Goal: Task Accomplishment & Management: Use online tool/utility

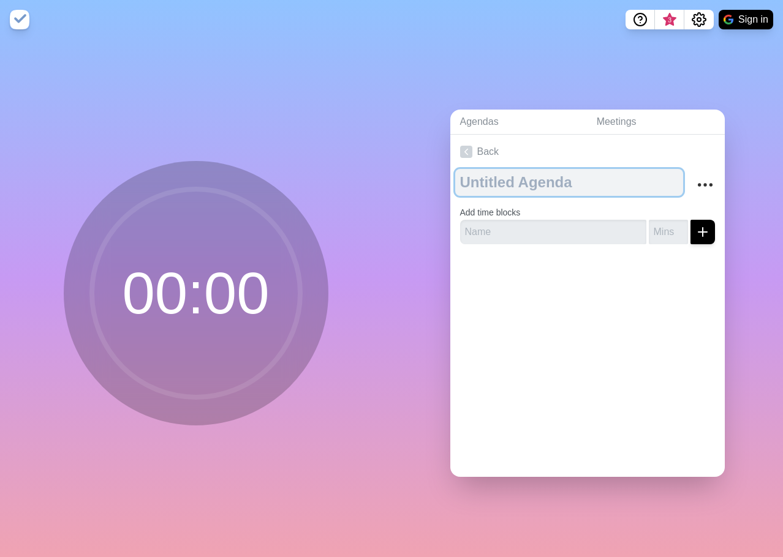
click at [507, 185] on textarea at bounding box center [569, 182] width 228 height 27
type textarea "Emails"
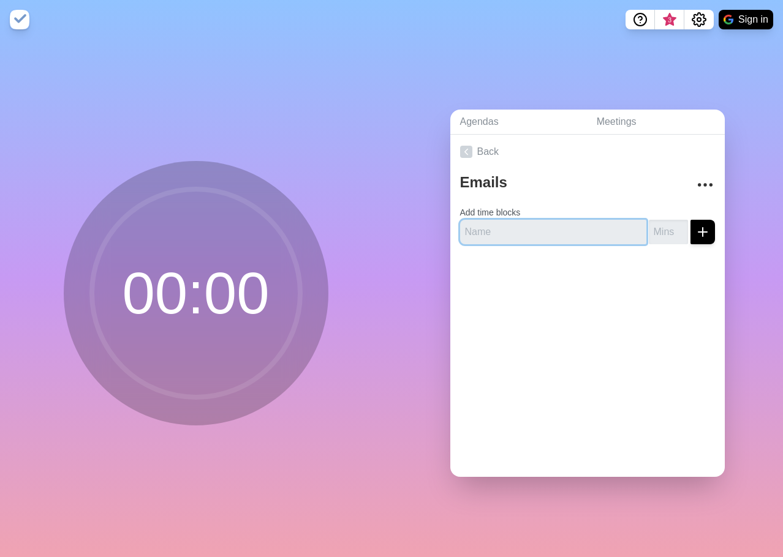
click at [551, 235] on input "text" at bounding box center [553, 232] width 186 height 24
type input "1"
click at [695, 228] on icon "submit" at bounding box center [702, 232] width 15 height 15
click at [505, 227] on input "1" at bounding box center [553, 232] width 186 height 24
click at [649, 227] on input "number" at bounding box center [668, 232] width 39 height 24
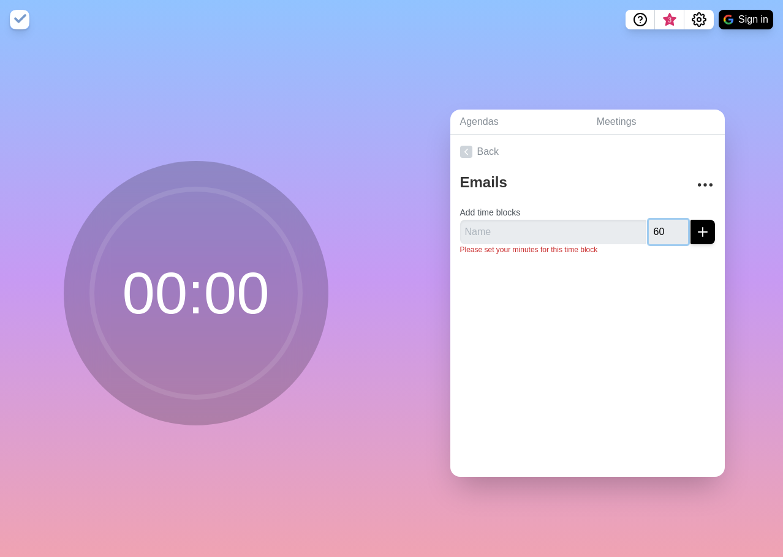
type input "60"
click at [635, 265] on div at bounding box center [587, 289] width 274 height 49
click at [695, 225] on icon "submit" at bounding box center [702, 232] width 15 height 15
click at [625, 230] on input "text" at bounding box center [553, 232] width 186 height 24
click at [608, 309] on div "Back Emails Add time blocks 60 Please name your time block, eg = Greeting" at bounding box center [587, 306] width 274 height 342
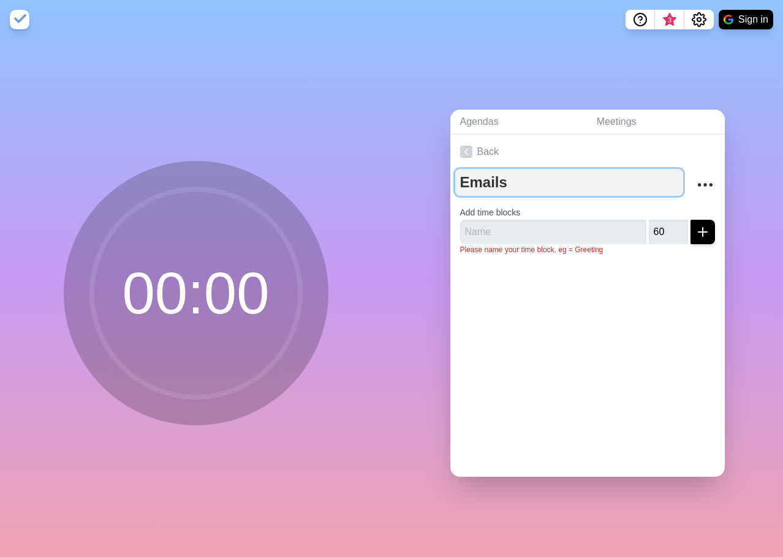
click at [483, 180] on textarea "Emails" at bounding box center [569, 182] width 228 height 27
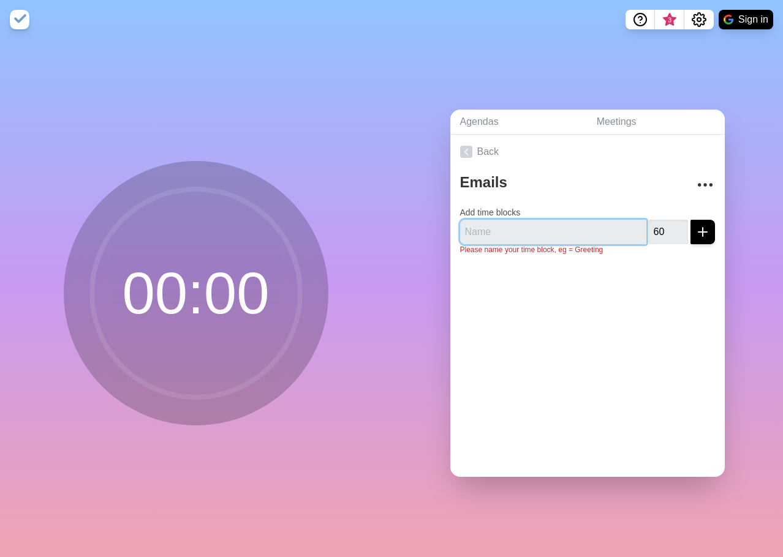
click at [484, 225] on input "text" at bounding box center [553, 232] width 186 height 24
type input "Morning emails"
click at [500, 266] on div at bounding box center [587, 289] width 274 height 49
click at [698, 232] on line "submit" at bounding box center [702, 232] width 9 height 0
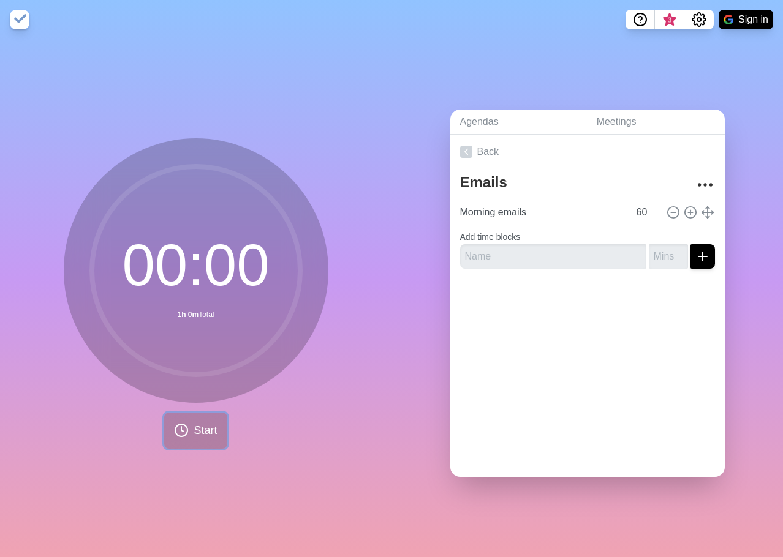
click at [201, 425] on span "Start" at bounding box center [205, 431] width 23 height 17
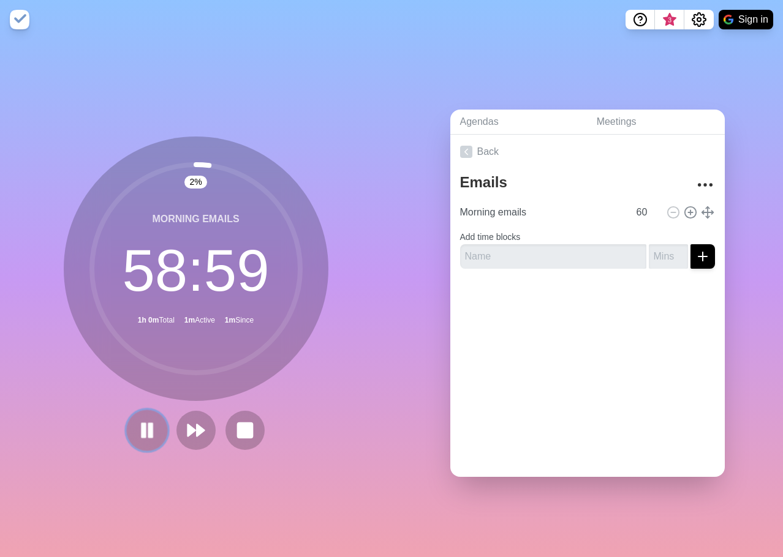
click at [130, 427] on button at bounding box center [146, 430] width 41 height 41
click at [137, 431] on icon at bounding box center [147, 430] width 21 height 21
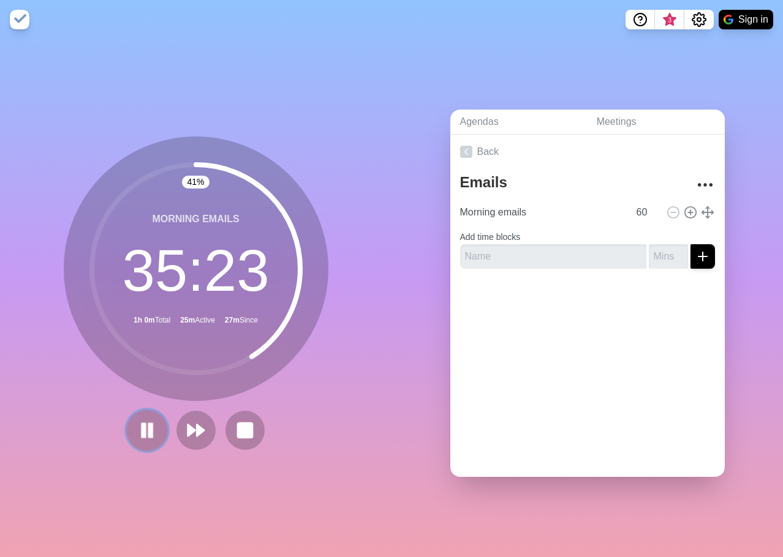
click at [141, 428] on rect at bounding box center [143, 430] width 4 height 13
